Goal: Task Accomplishment & Management: Use online tool/utility

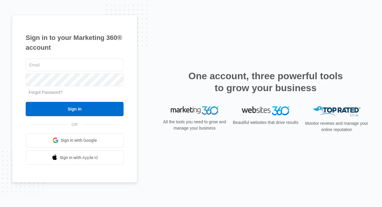
click at [210, 40] on div "Sign in to your Marketing 360® account Forgot Password? Sign In OR" at bounding box center [191, 104] width 358 height 178
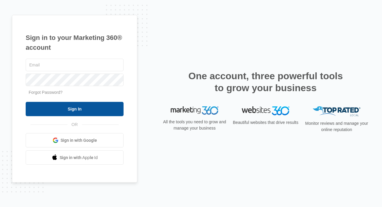
click at [94, 116] on input "Sign In" at bounding box center [75, 109] width 98 height 14
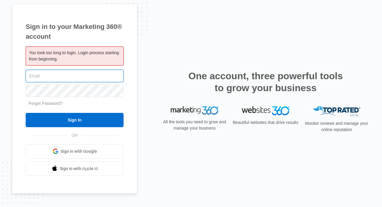
type input "[PERSON_NAME][EMAIL_ADDRESS][DOMAIN_NAME]"
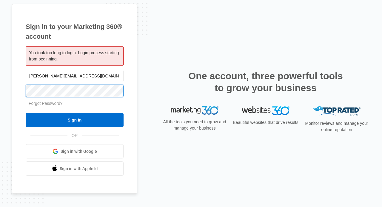
click at [75, 120] on input "Sign In" at bounding box center [75, 120] width 98 height 14
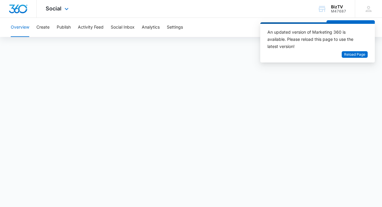
click at [294, 17] on div "Social Apps Reputation Websites Forms CRM Email Social Content Ads Intelligence…" at bounding box center [191, 9] width 382 height 18
click at [362, 53] on span "Reload Page" at bounding box center [354, 55] width 21 height 6
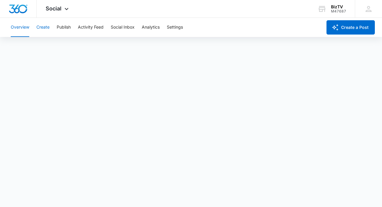
click at [45, 28] on button "Create" at bounding box center [42, 27] width 13 height 19
click at [218, 35] on div "Overview Create Publish Activity Feed Social Inbox Analytics Settings" at bounding box center [164, 27] width 315 height 19
